Goal: Book appointment/travel/reservation

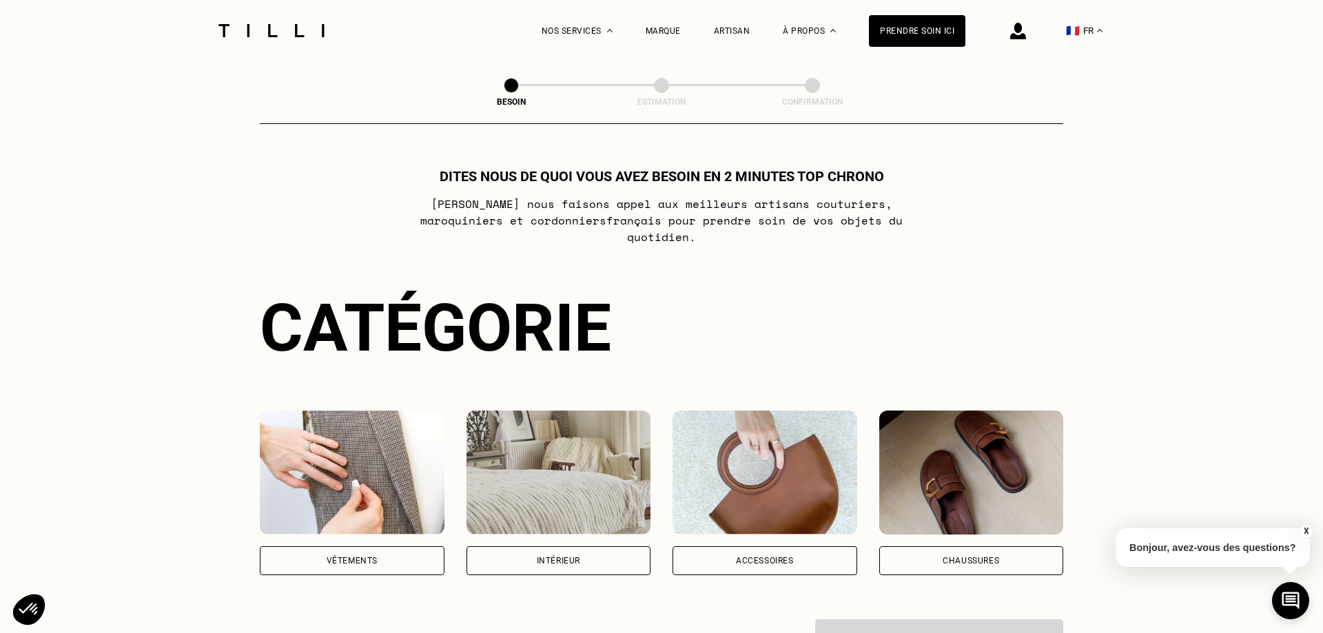
scroll to position [70, 0]
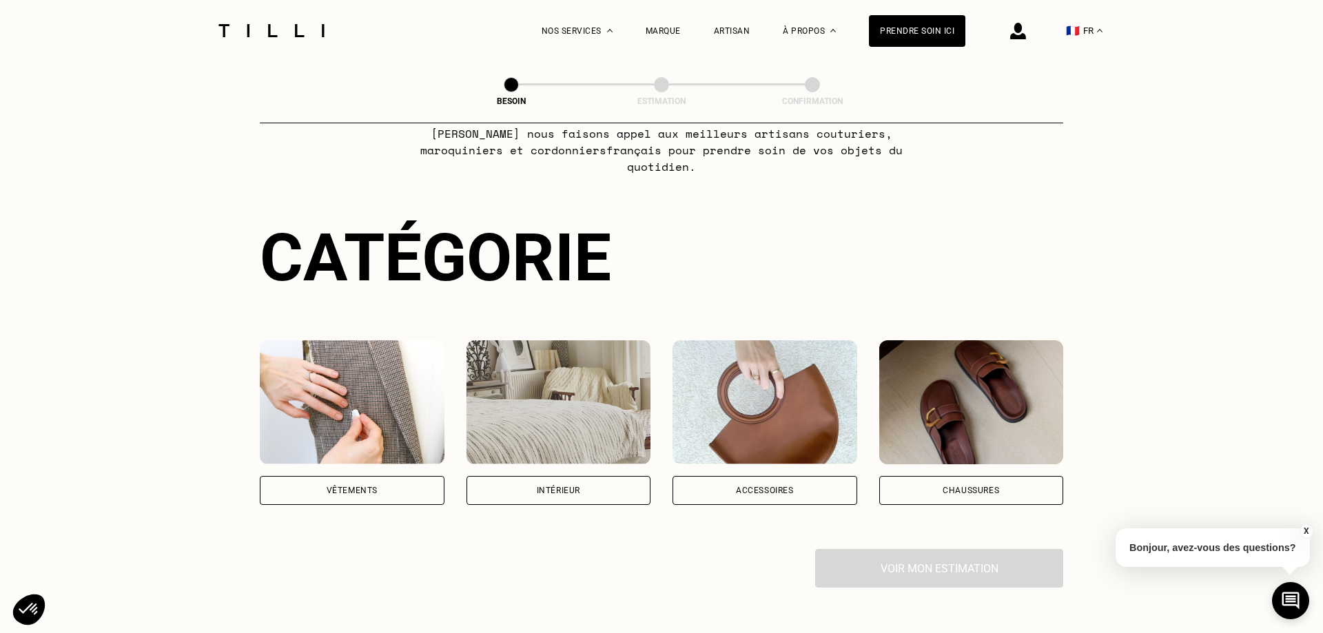
click at [750, 432] on img at bounding box center [764, 402] width 185 height 124
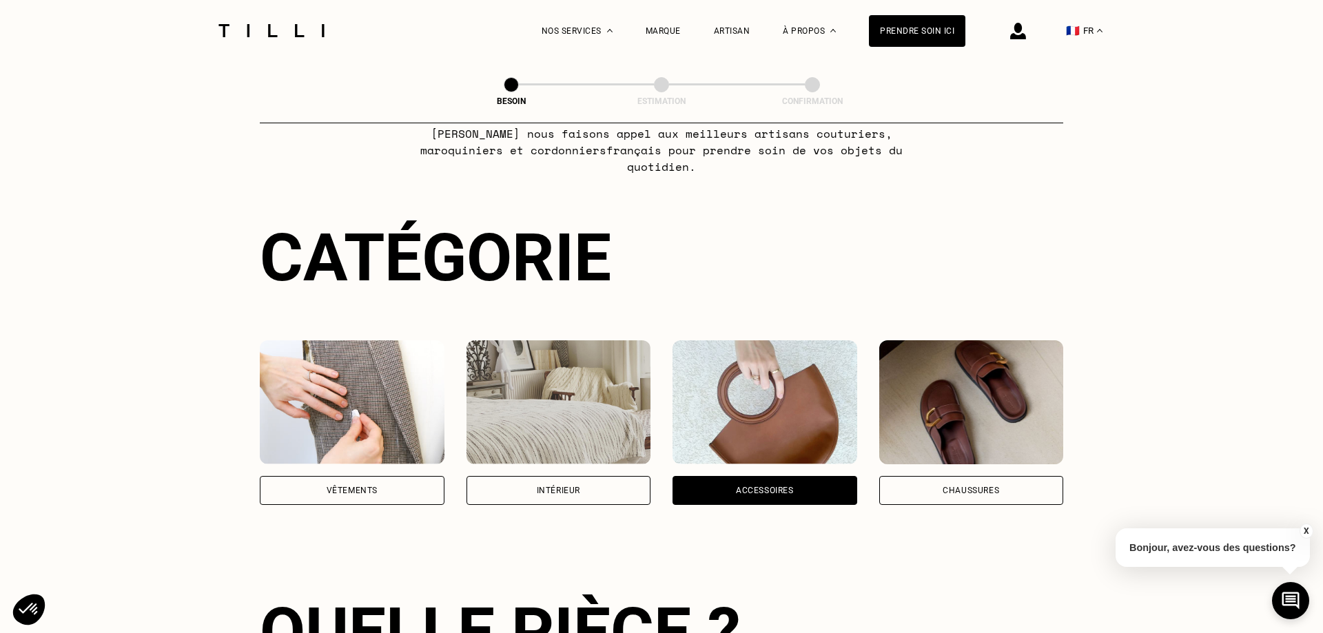
scroll to position [451, 0]
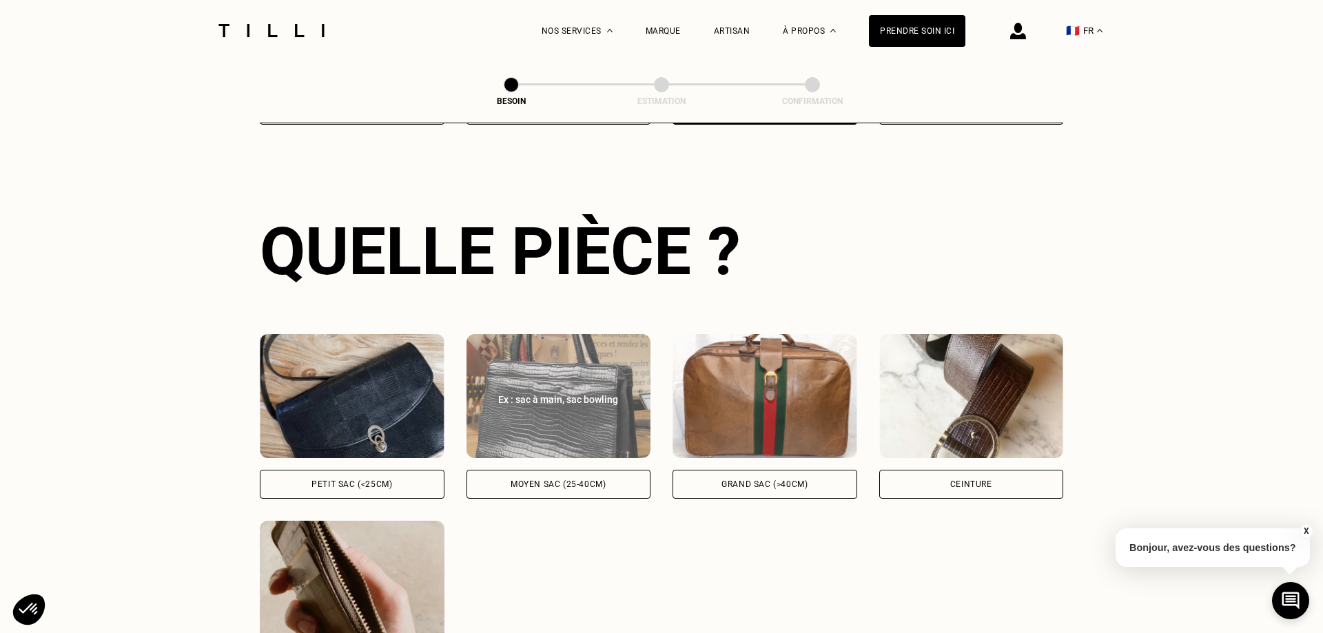
click at [565, 404] on img at bounding box center [558, 396] width 185 height 124
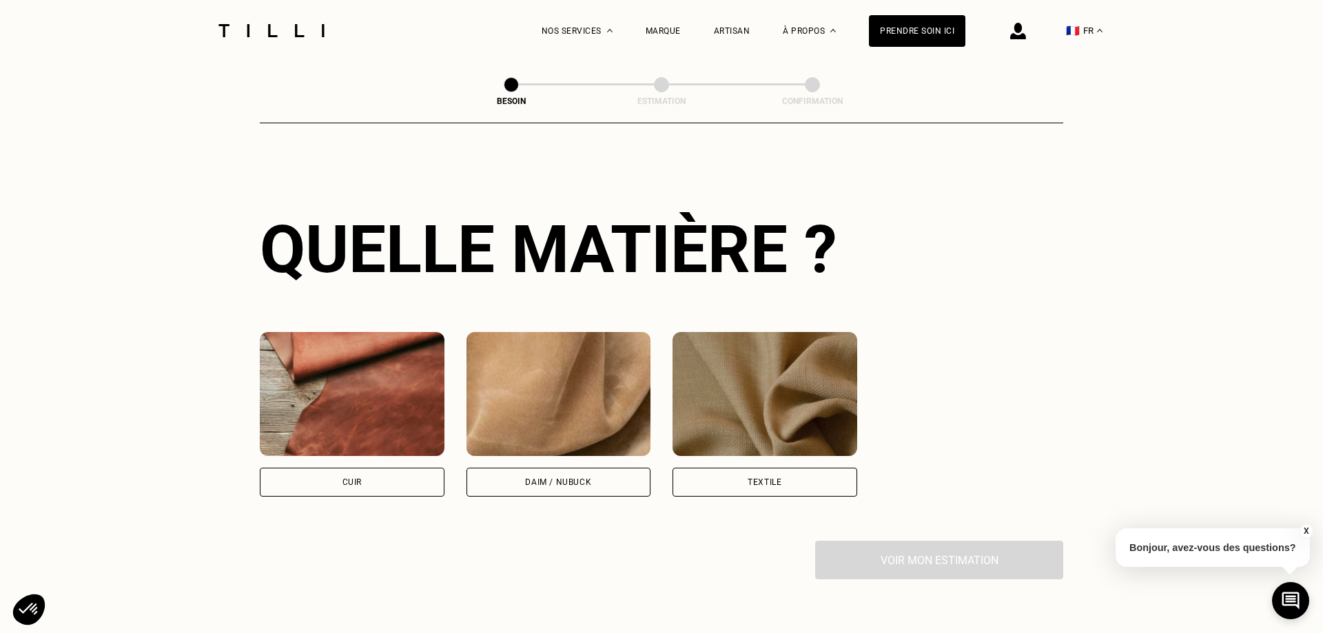
click at [393, 393] on img at bounding box center [352, 394] width 185 height 124
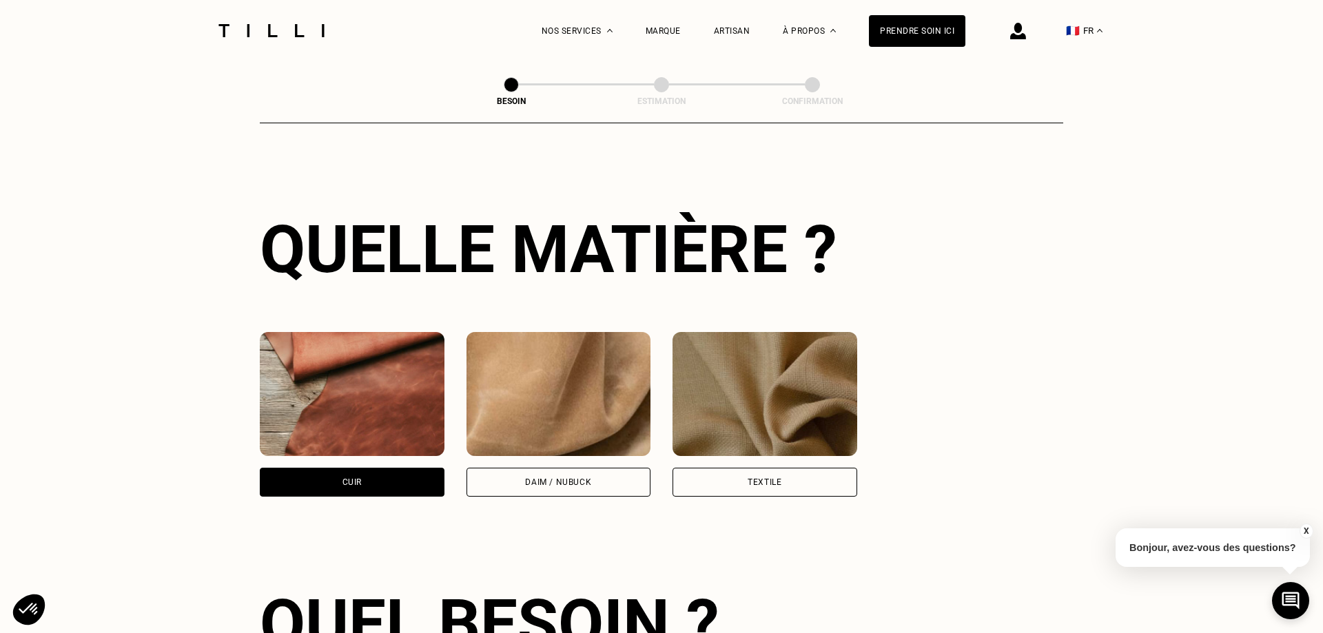
scroll to position [1390, 0]
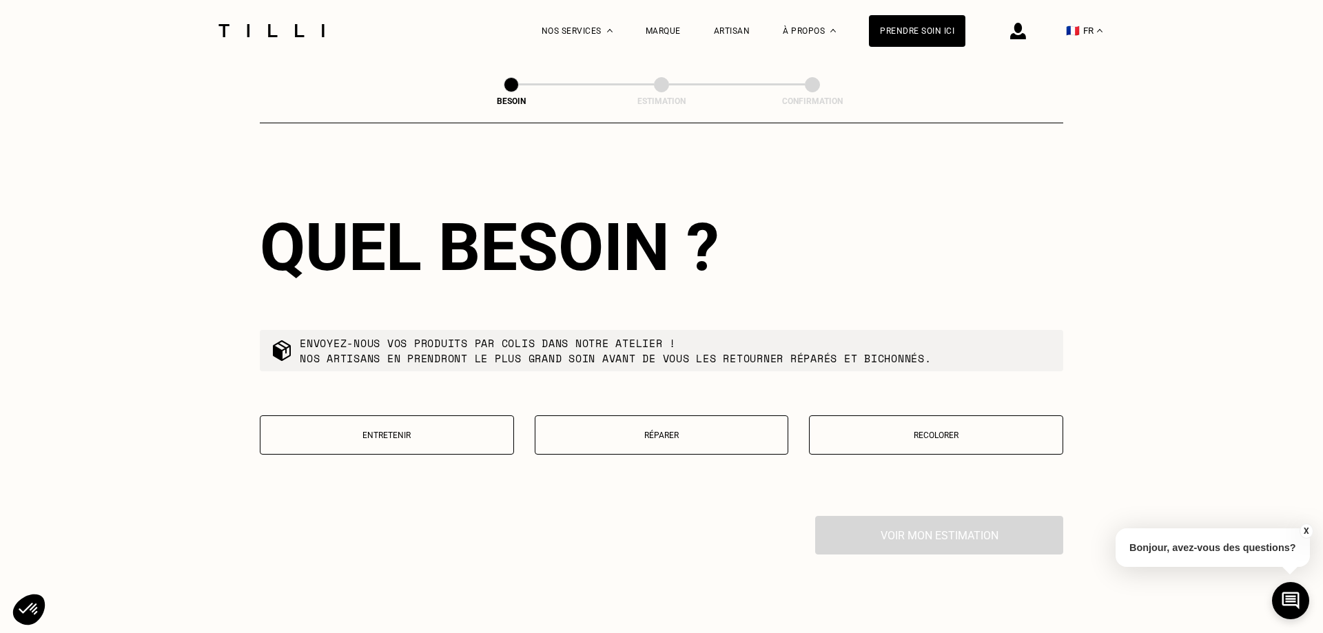
click at [569, 420] on button "Réparer" at bounding box center [662, 434] width 254 height 39
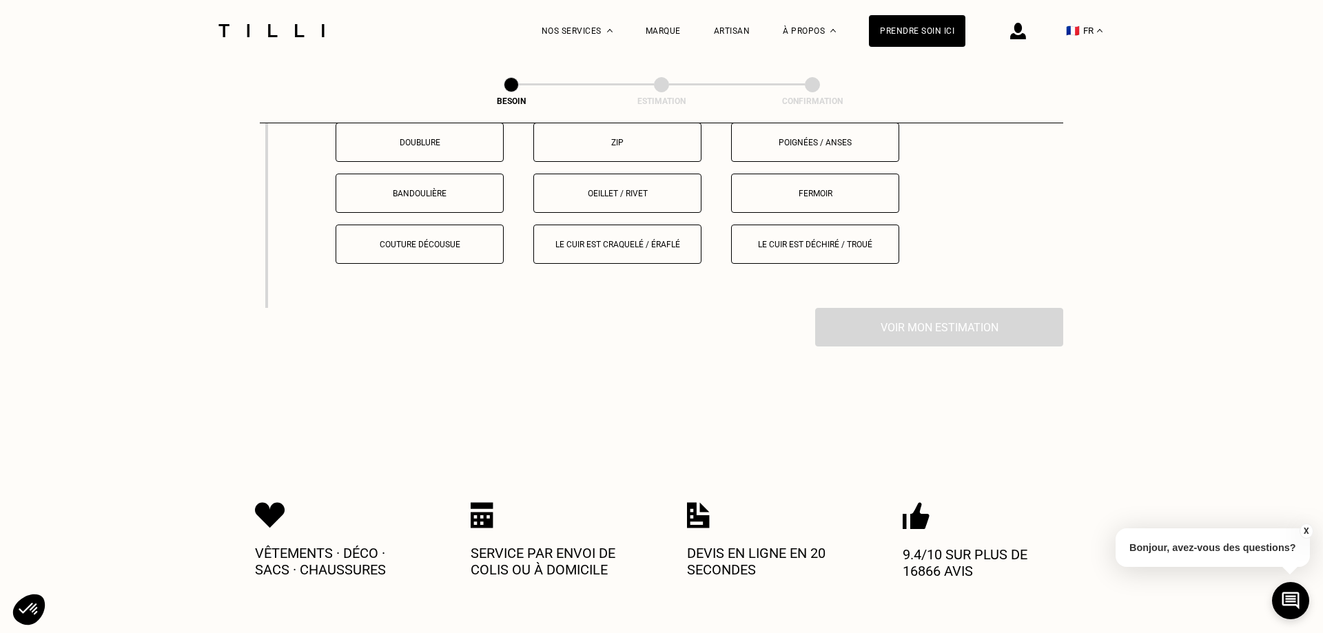
scroll to position [1673, 0]
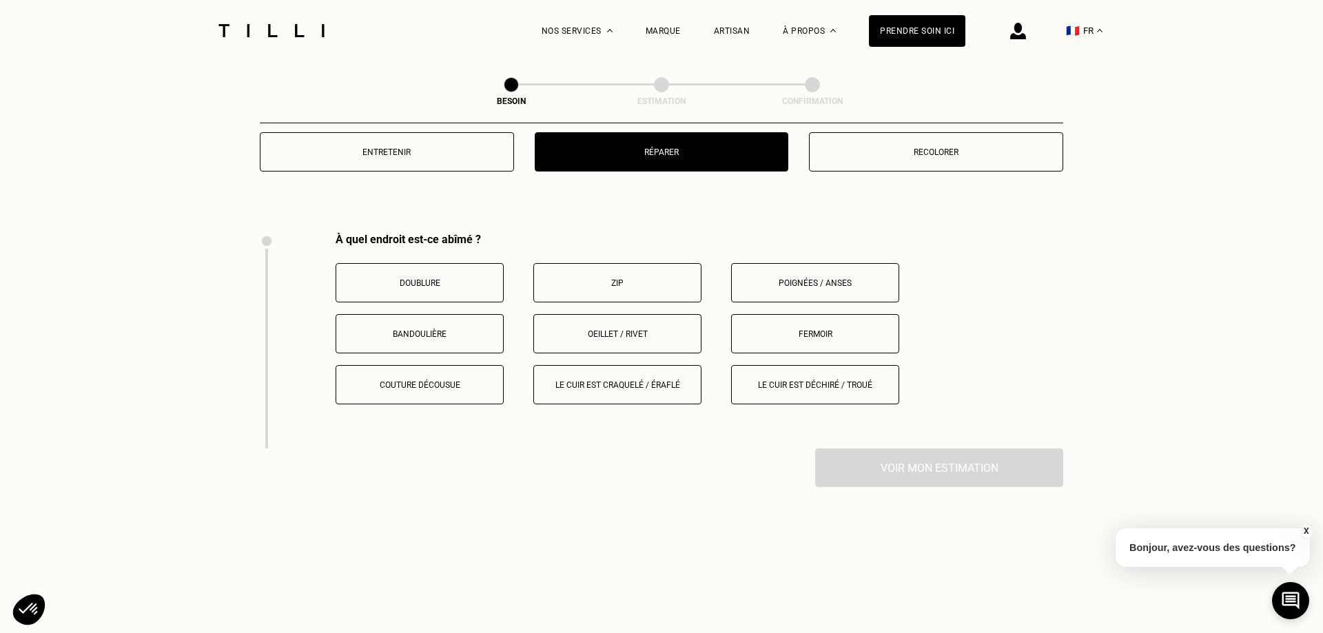
click at [575, 380] on p "Le cuir est craquelé / éraflé" at bounding box center [617, 385] width 153 height 10
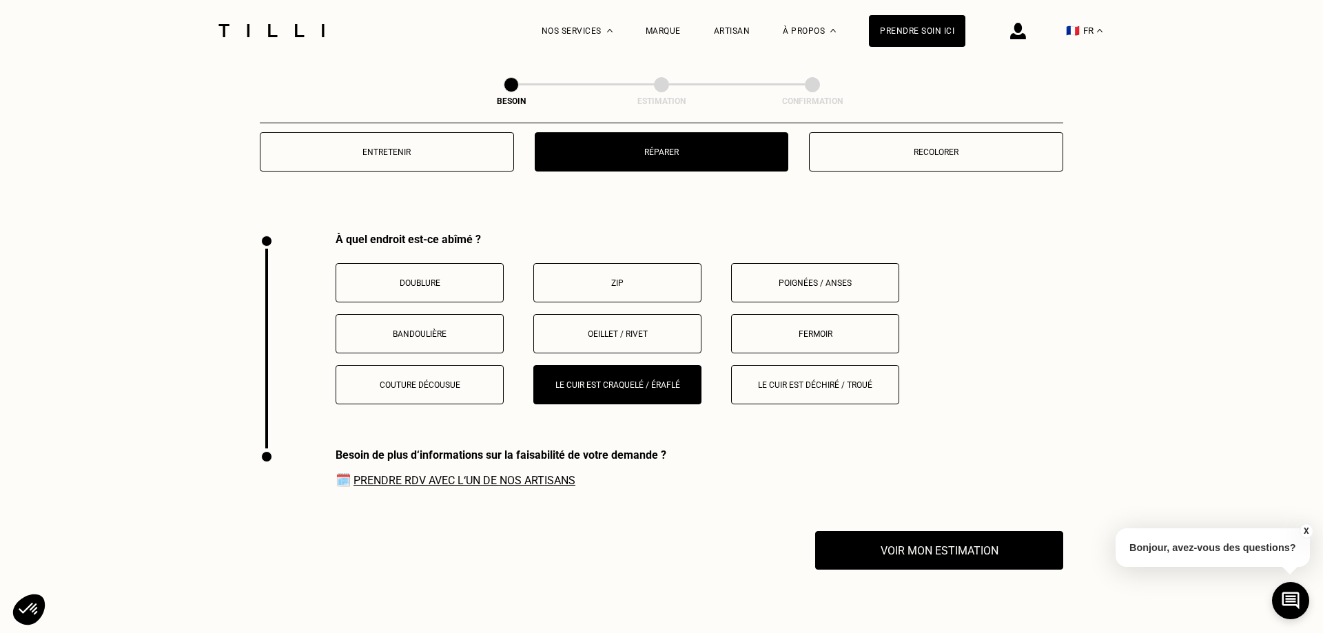
scroll to position [1959, 0]
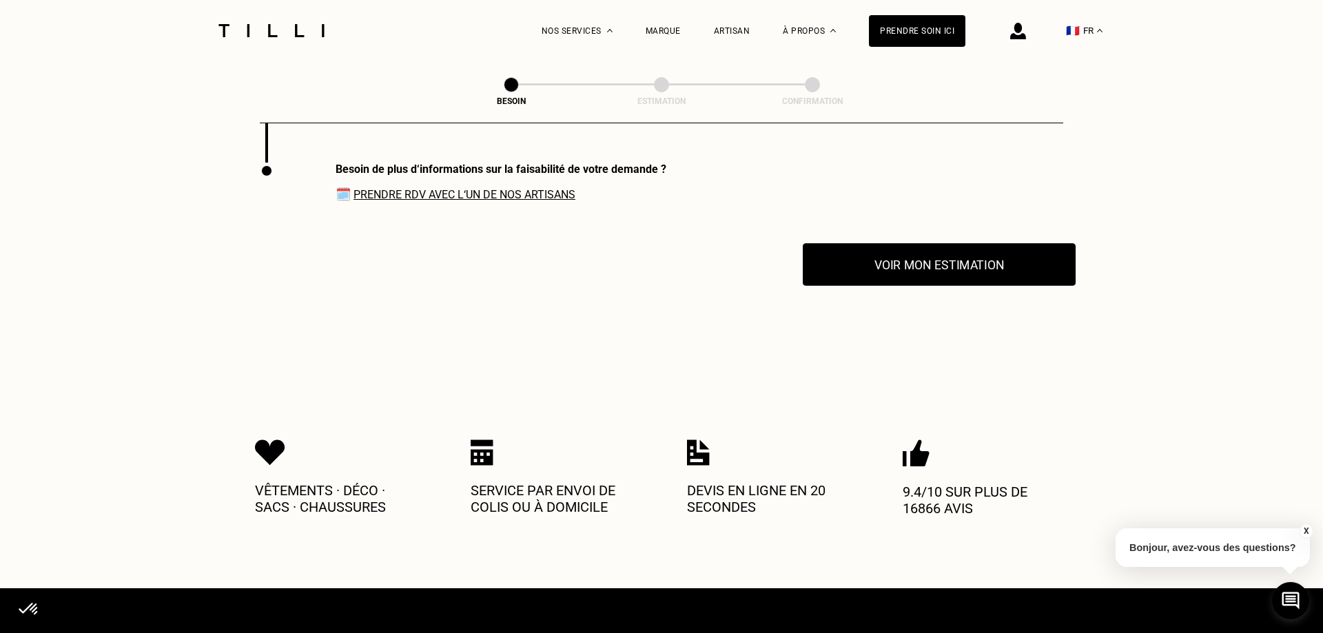
click at [901, 251] on button "Voir mon estimation" at bounding box center [939, 264] width 273 height 43
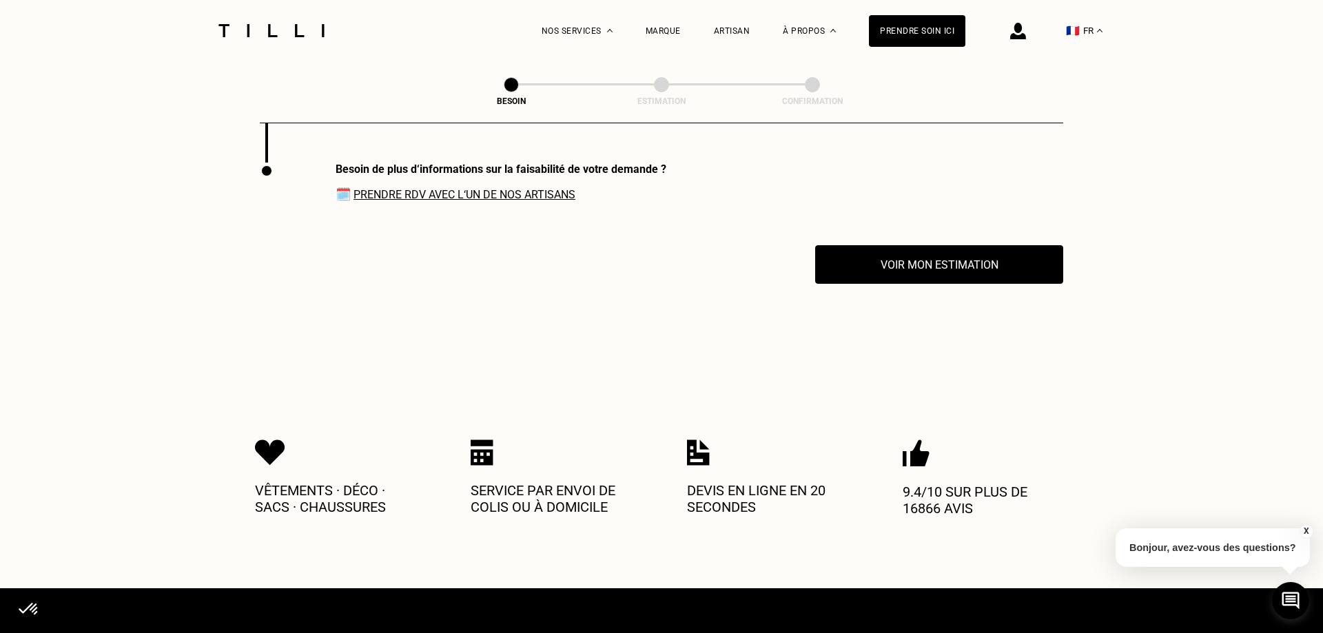
click at [522, 189] on link "Prendre RDV avec l‘un de nos artisans" at bounding box center [464, 194] width 222 height 13
click at [1166, 546] on p "Bonjour, avez-vous des questions?" at bounding box center [1213, 547] width 194 height 39
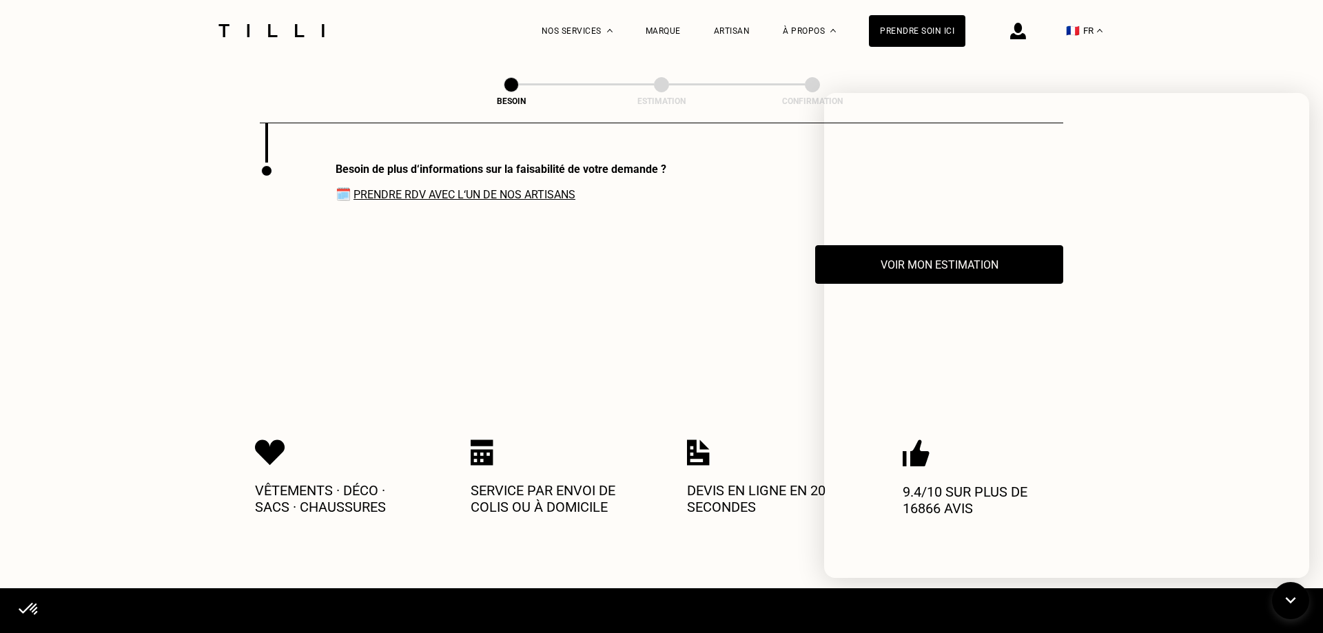
scroll to position [1678, 0]
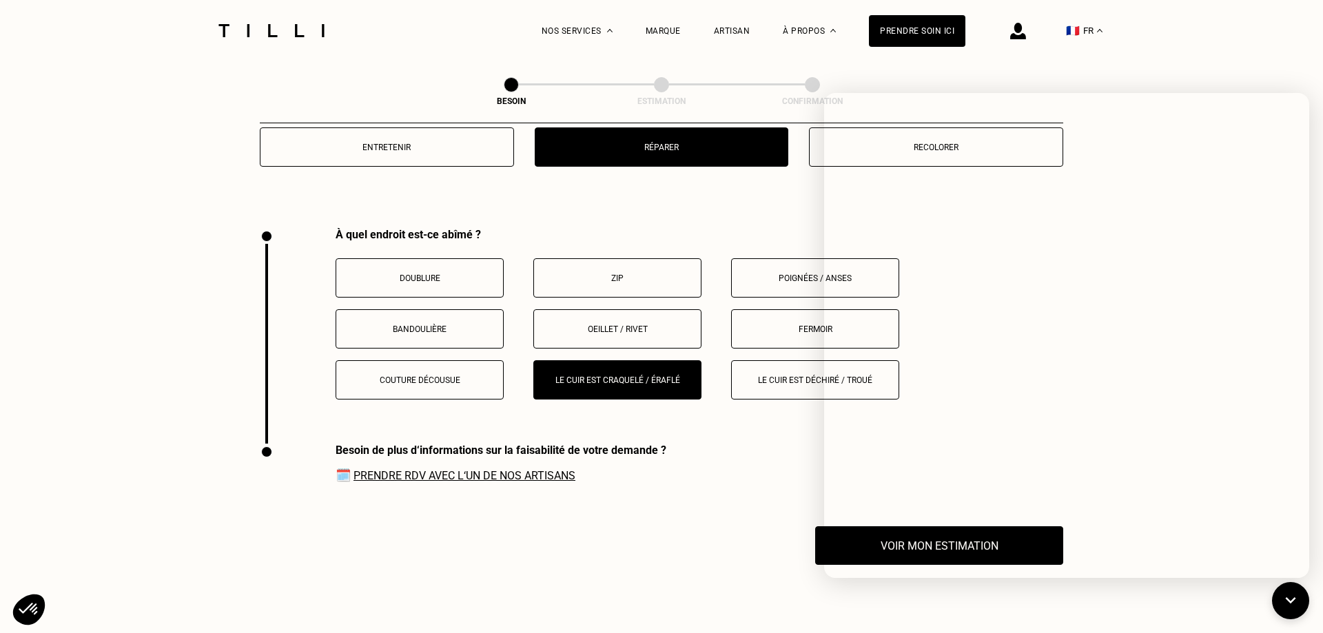
click at [685, 482] on div "Besoin de plus d‘informations sur la faisabilité de votre demande ? 🗓️ Prendre …" at bounding box center [661, 485] width 803 height 83
click at [1088, 57] on button "🇫🇷 FR" at bounding box center [1084, 30] width 50 height 61
click at [1297, 598] on icon at bounding box center [1291, 601] width 23 height 37
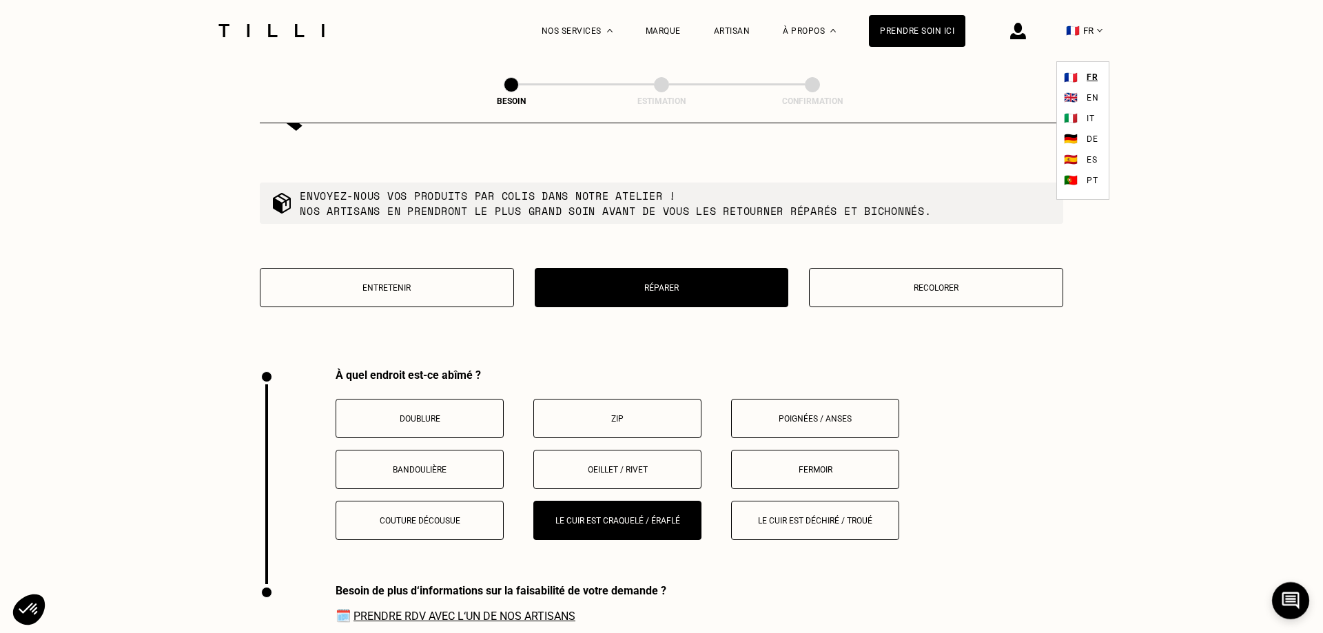
scroll to position [1467, 0]
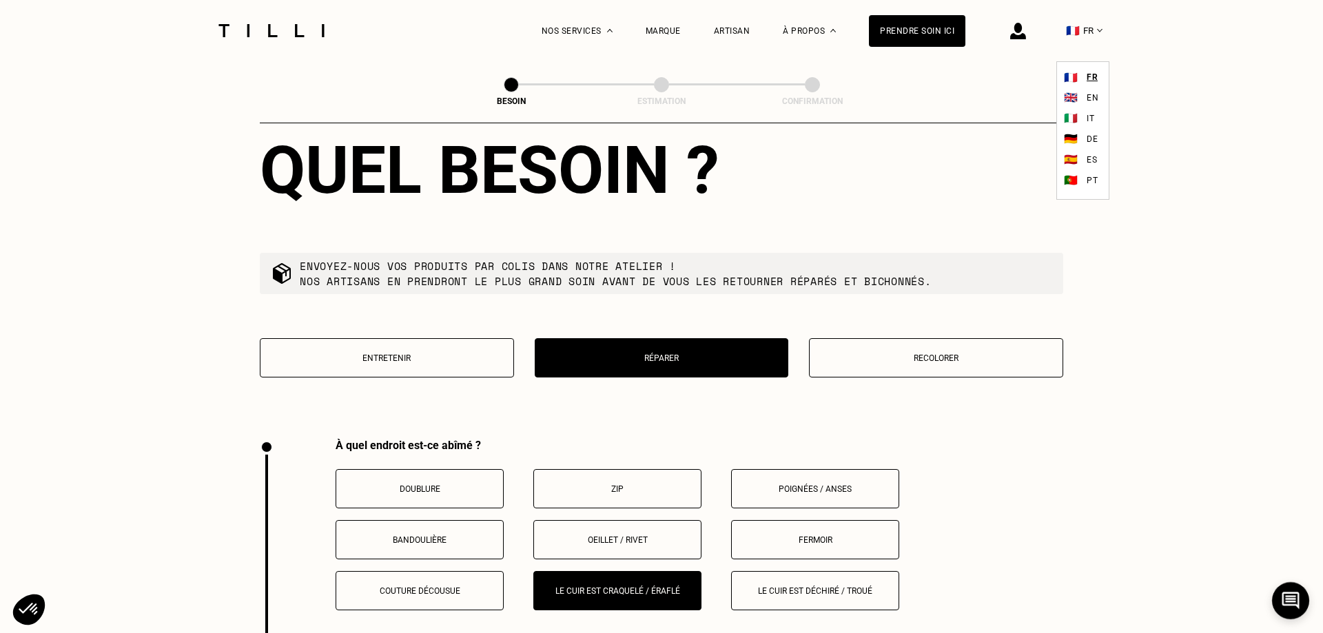
click at [941, 353] on p "Recolorer" at bounding box center [935, 358] width 239 height 10
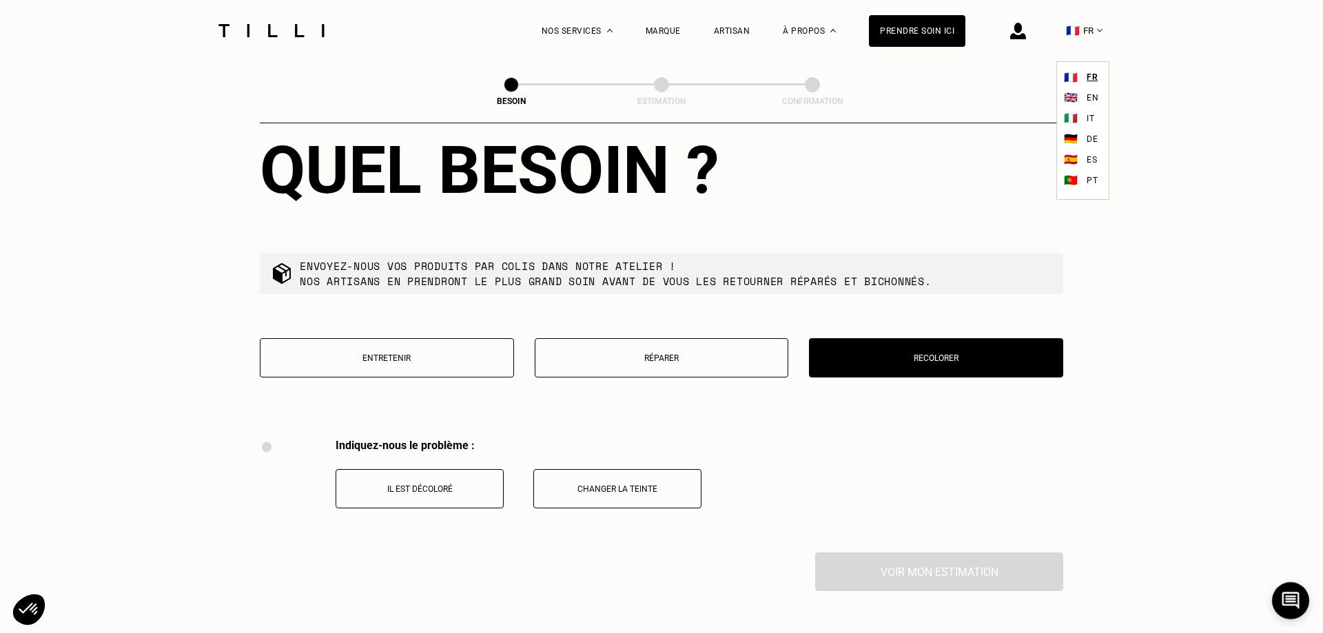
scroll to position [1743, 0]
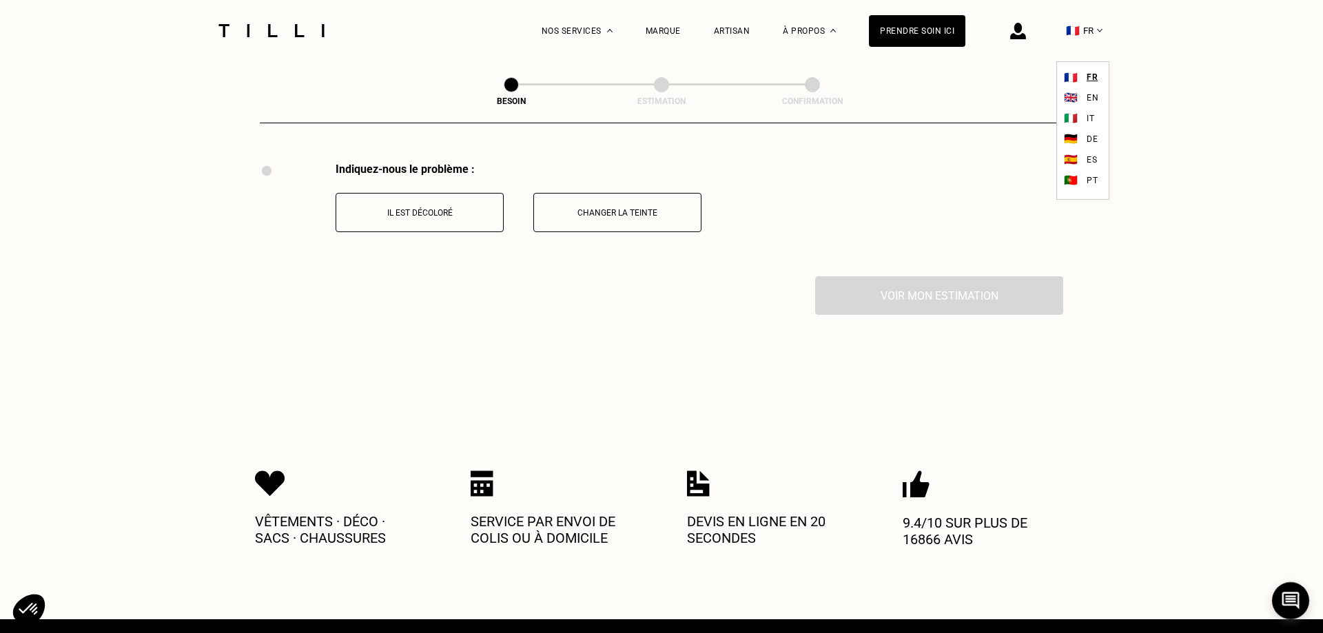
click at [442, 212] on button "Il est décoloré" at bounding box center [420, 212] width 168 height 39
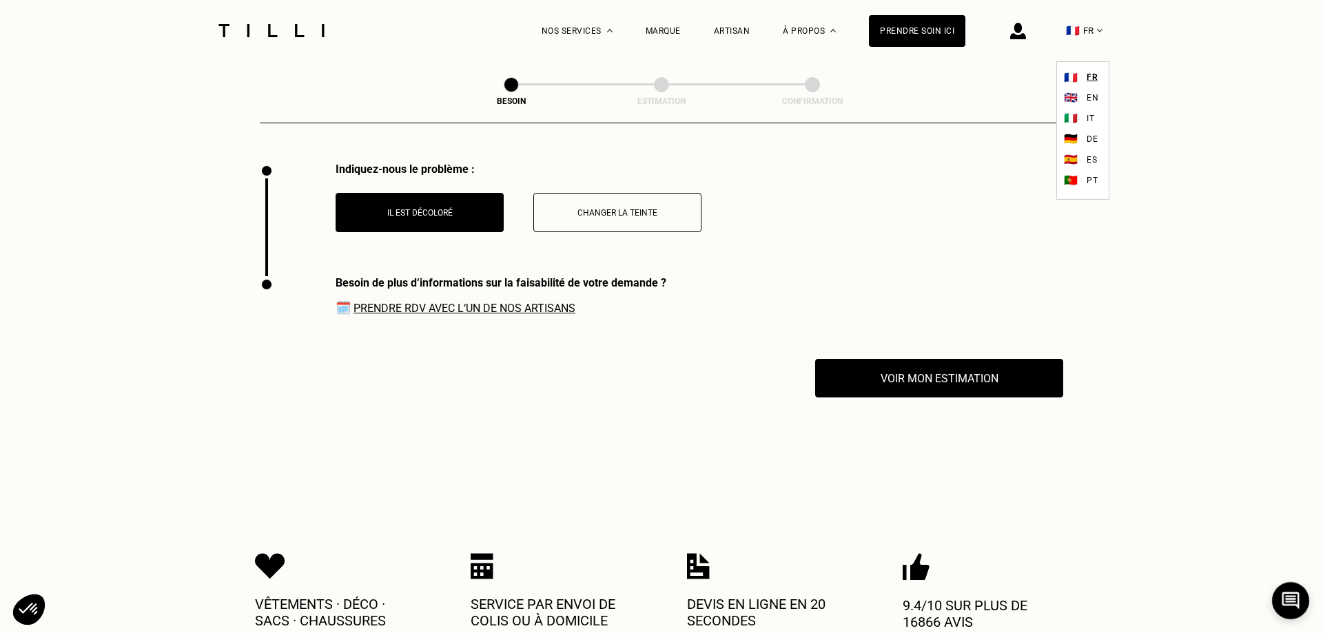
scroll to position [1857, 0]
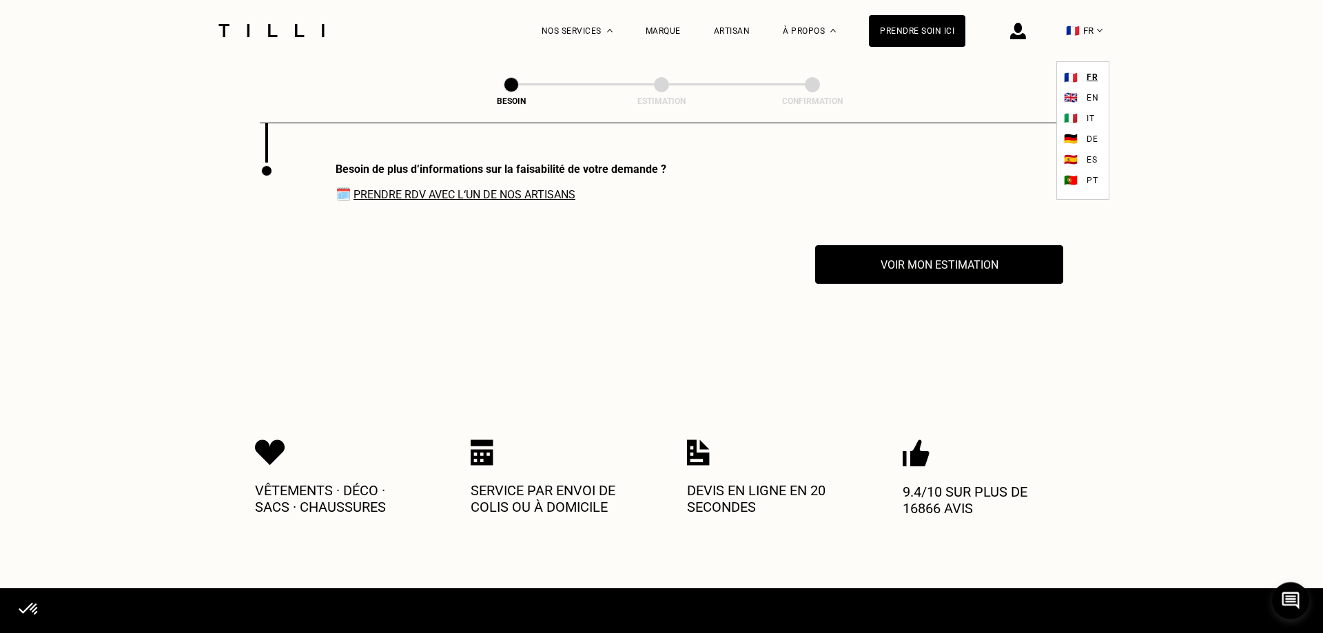
click at [482, 190] on link "Prendre RDV avec l‘un de nos artisans" at bounding box center [464, 194] width 222 height 13
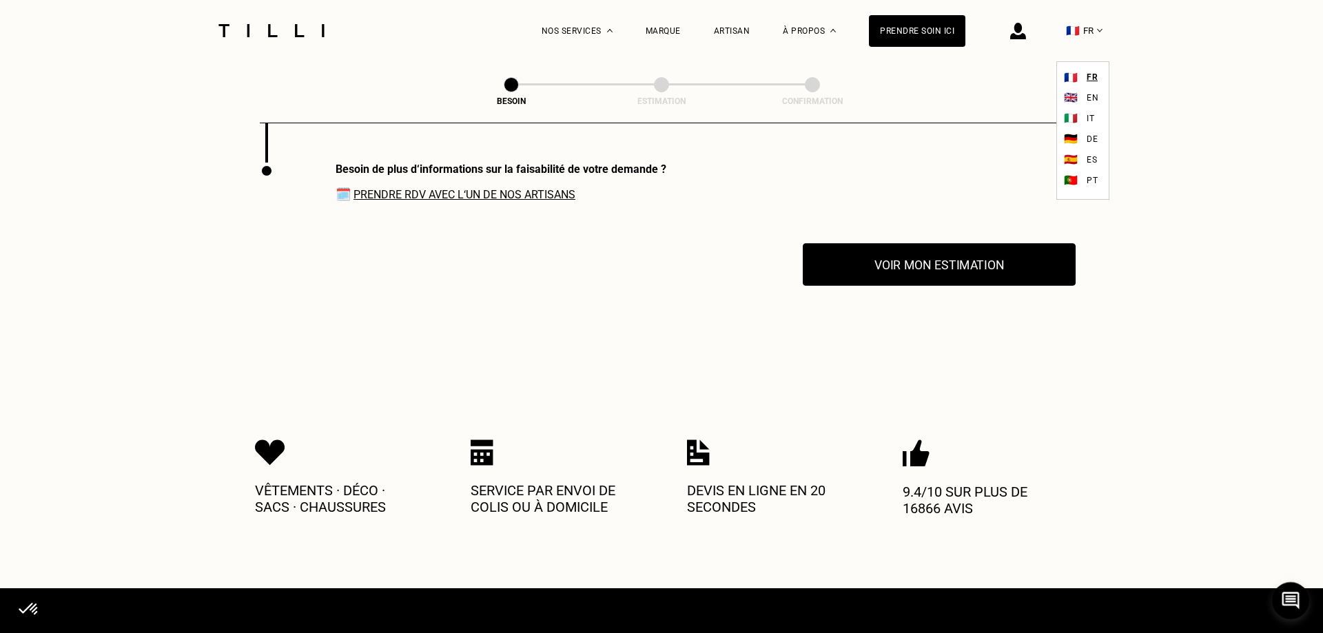
click at [963, 254] on button "Voir mon estimation" at bounding box center [939, 264] width 273 height 43
